Goal: Find specific page/section: Find specific page/section

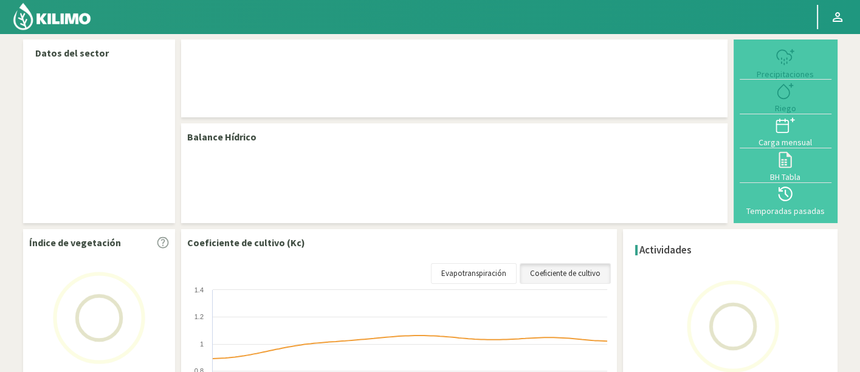
click at [55, 16] on img at bounding box center [52, 16] width 80 height 29
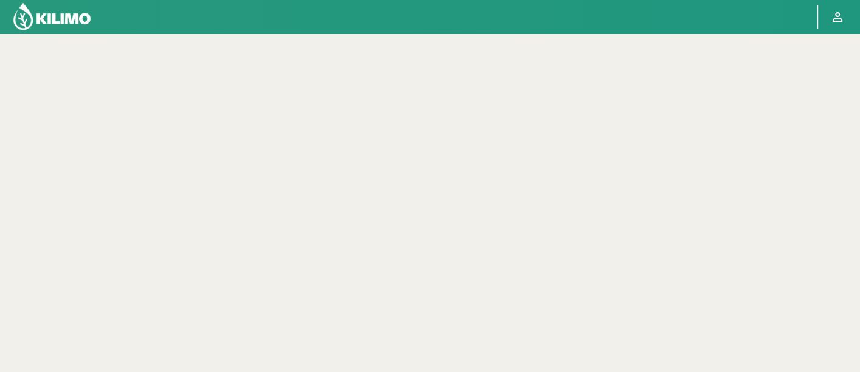
click at [50, 15] on img at bounding box center [52, 16] width 80 height 29
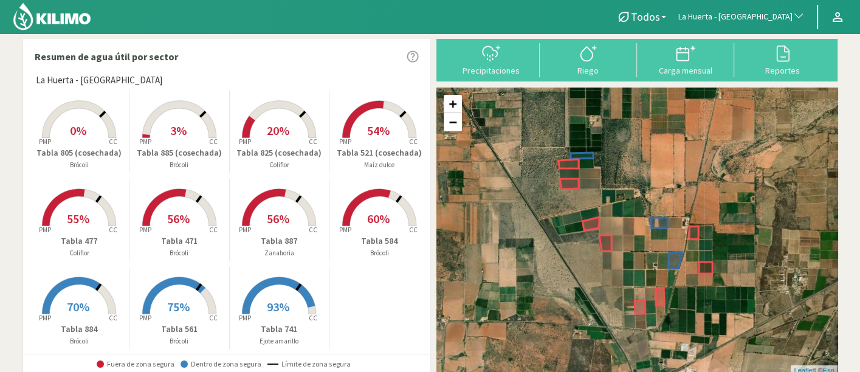
click at [757, 13] on span "La Huerta - [GEOGRAPHIC_DATA]" at bounding box center [735, 17] width 114 height 12
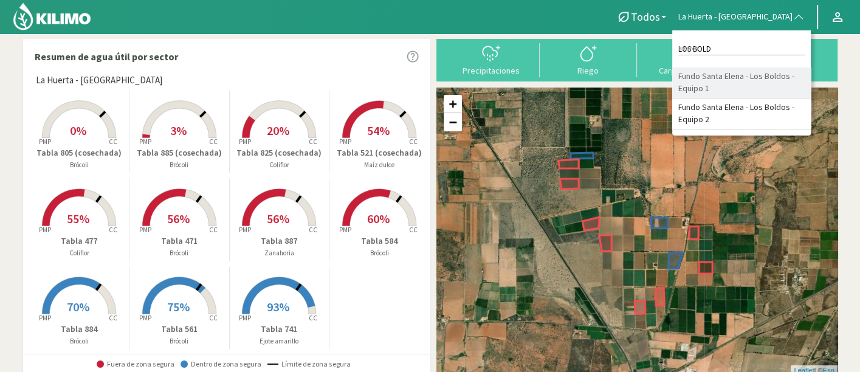
type input "LOS BOLD"
click at [760, 76] on li "Fundo Santa Elena - Los Boldos - Equipo 1" at bounding box center [741, 82] width 139 height 31
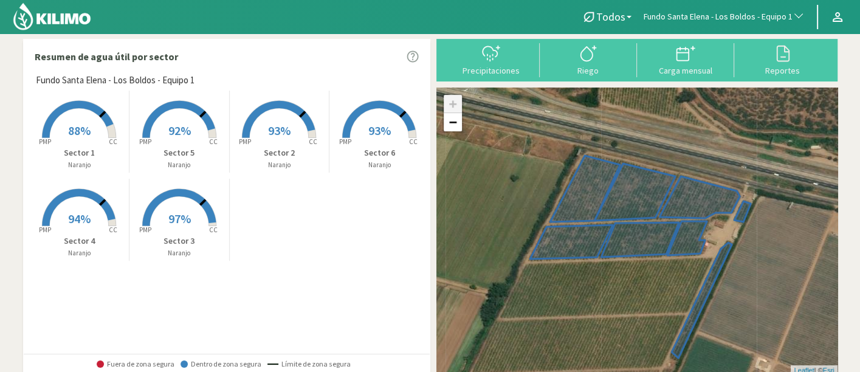
click at [162, 171] on rect at bounding box center [179, 139] width 97 height 97
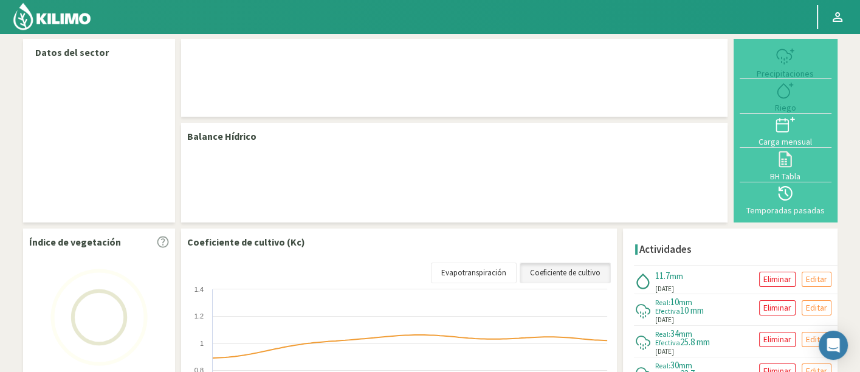
select select "109: Object"
select select "4: Object"
